Goal: Task Accomplishment & Management: Manage account settings

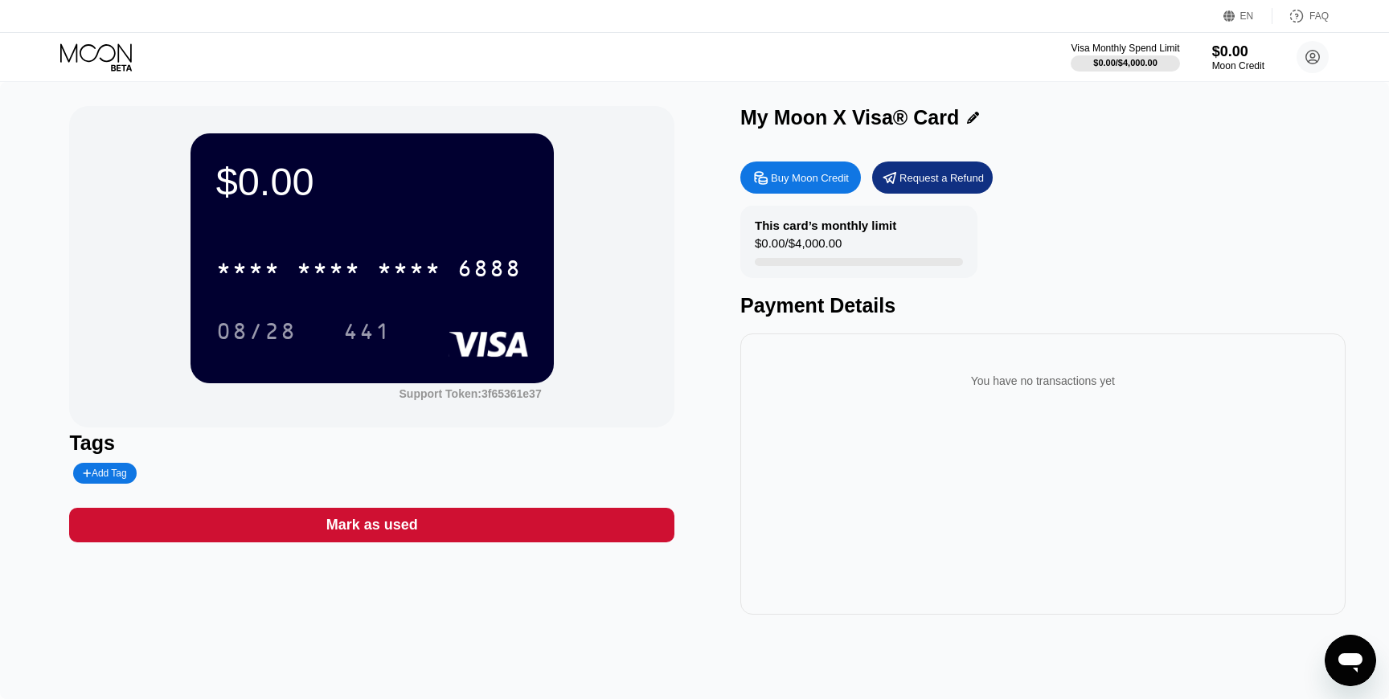
drag, startPoint x: 1324, startPoint y: 635, endPoint x: 1336, endPoint y: 665, distance: 32.8
click at [1338, 665] on icon "Open messaging window" at bounding box center [1350, 660] width 29 height 29
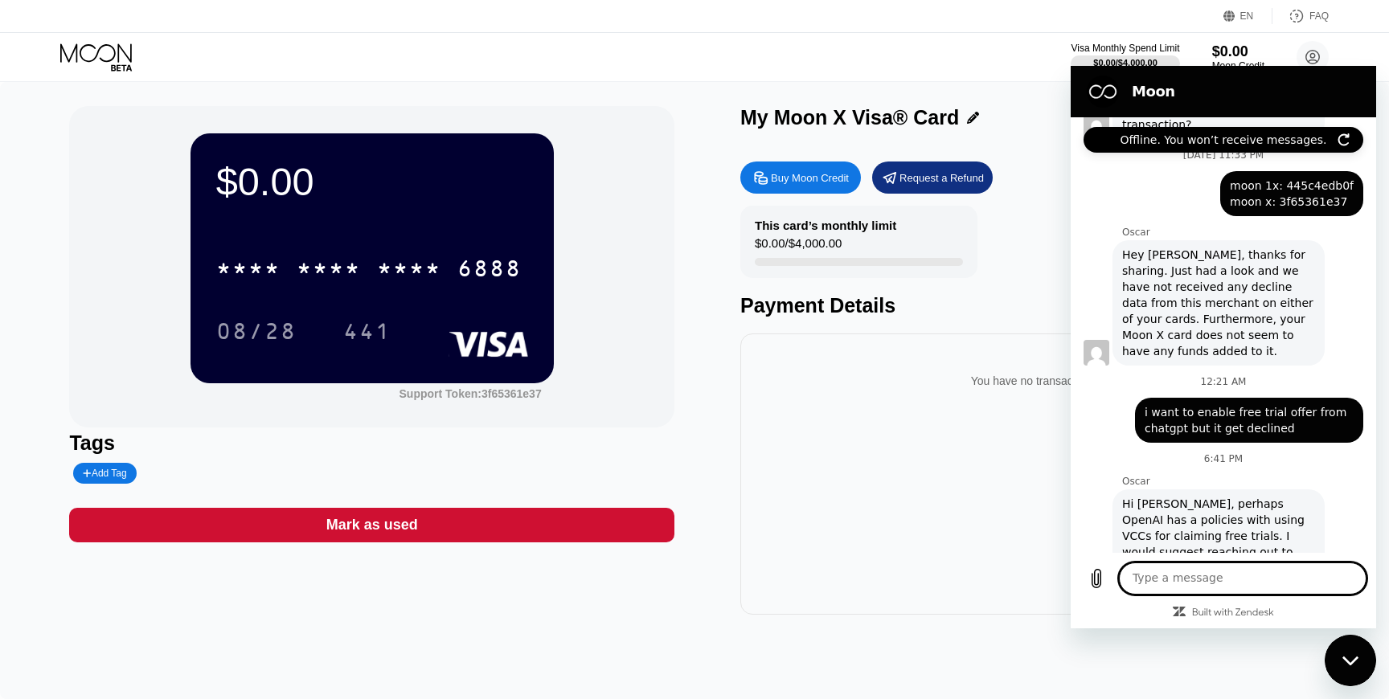
click at [859, 334] on div "You have no transactions yet" at bounding box center [1042, 473] width 605 height 281
click at [119, 58] on icon at bounding box center [97, 57] width 75 height 28
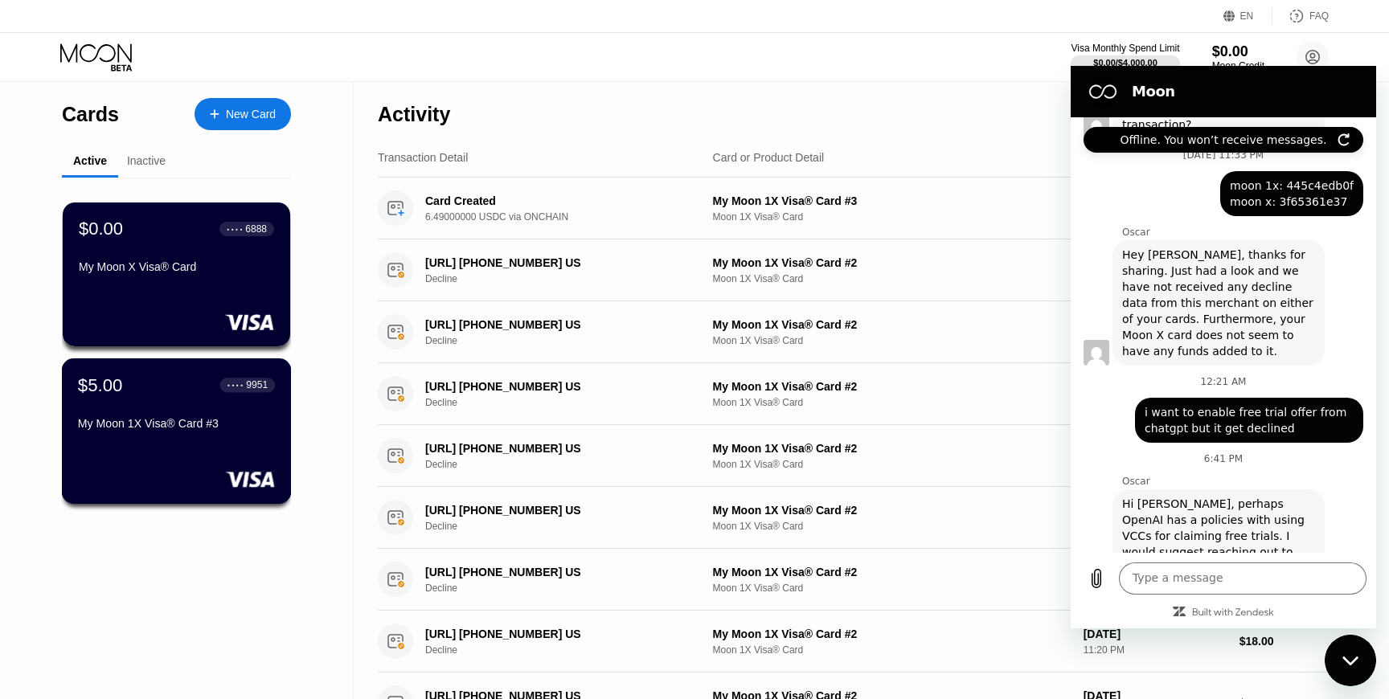
click at [186, 452] on div "$5.00 ● ● ● ● 9951 My Moon 1X Visa® Card #3" at bounding box center [177, 430] width 230 height 145
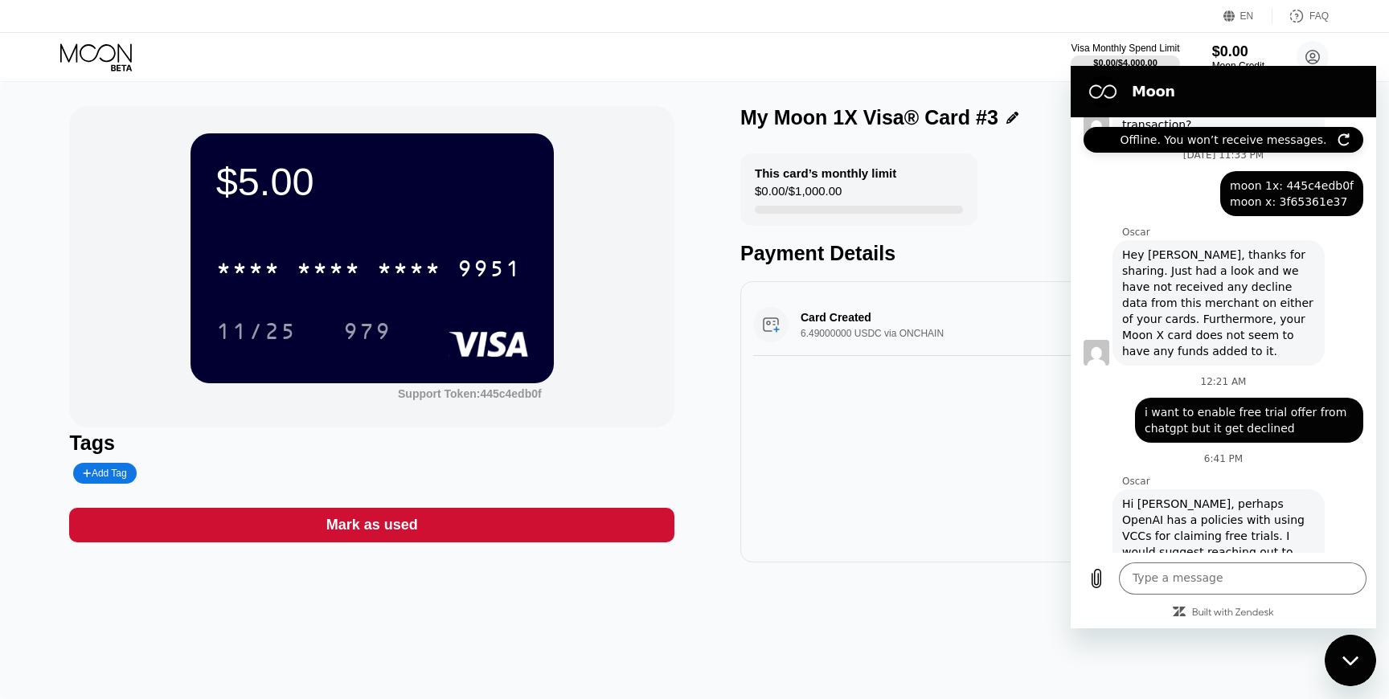
click at [312, 262] on div "* * * *" at bounding box center [329, 271] width 64 height 26
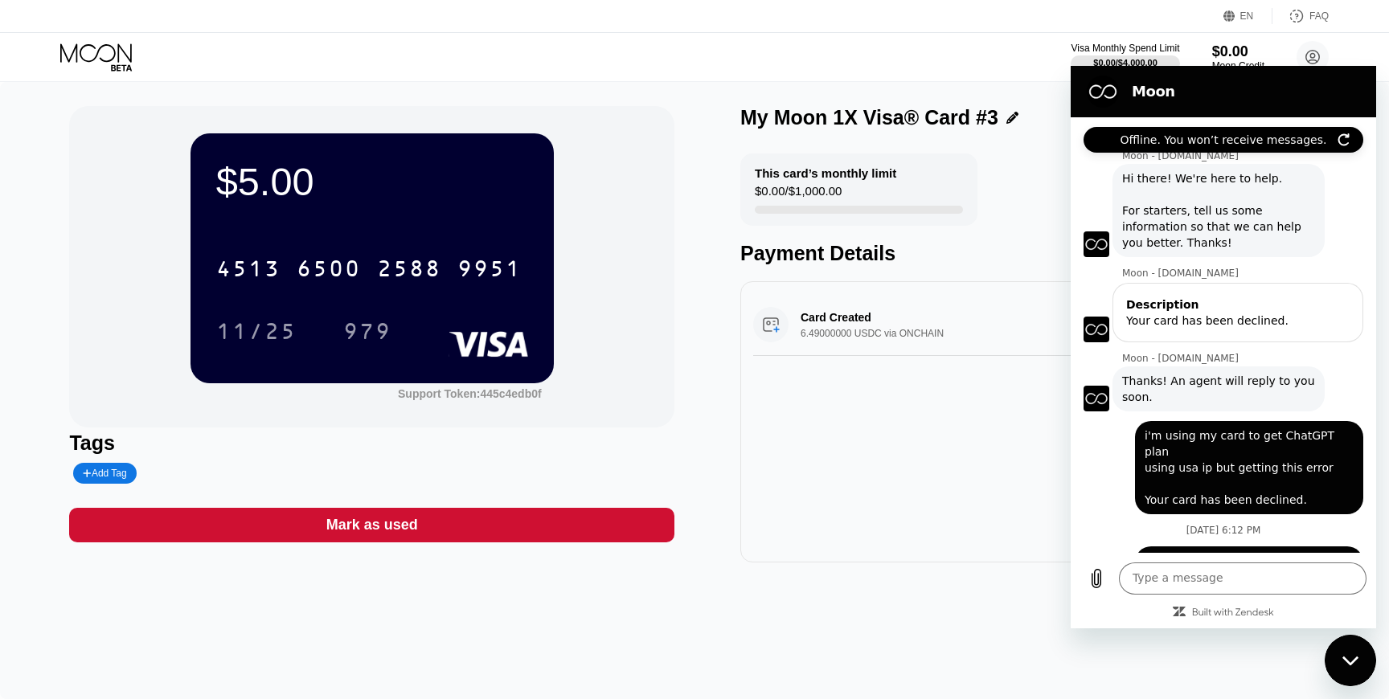
click at [1347, 665] on icon "Close messaging window" at bounding box center [1350, 661] width 17 height 10
